Goal: Transaction & Acquisition: Book appointment/travel/reservation

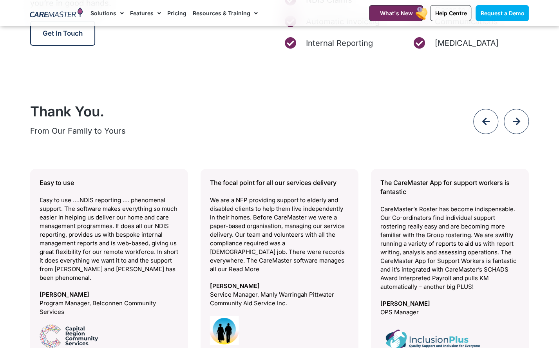
scroll to position [3153, 0]
click at [485, 11] on span "Request a Demo" at bounding box center [502, 13] width 44 height 7
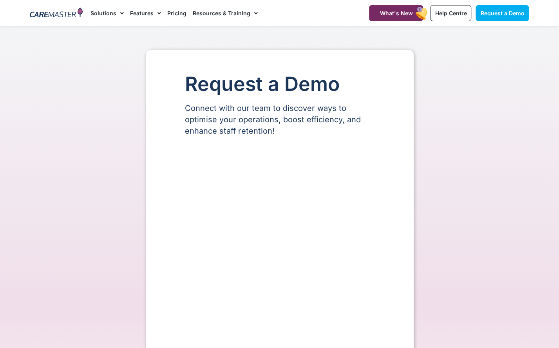
select select "**"
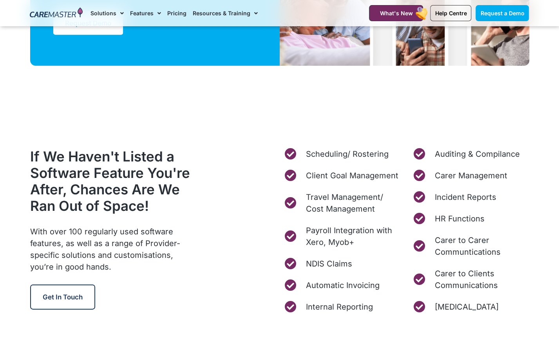
scroll to position [2916, 0]
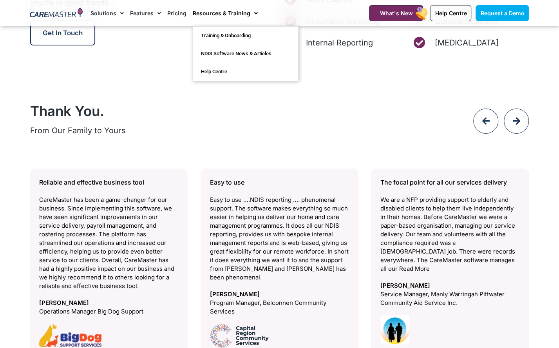
click at [239, 14] on link "Resources & Training" at bounding box center [225, 13] width 65 height 26
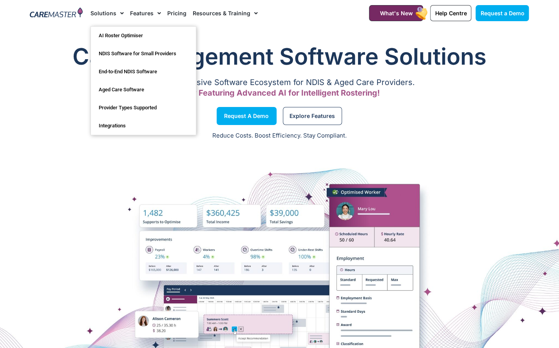
click at [121, 14] on span "Menu" at bounding box center [119, 13] width 7 height 13
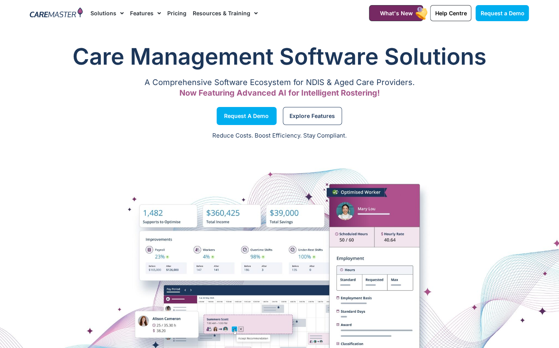
click at [70, 14] on img at bounding box center [56, 13] width 53 height 12
